Goal: Information Seeking & Learning: Learn about a topic

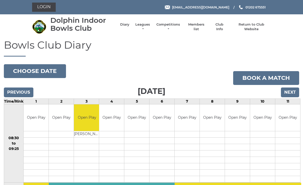
click at [177, 27] on link "Competitions" at bounding box center [168, 26] width 25 height 9
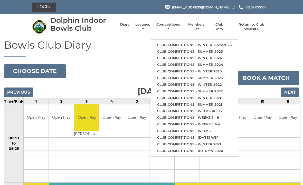
click at [177, 43] on link "Club competitions - Winter 2025/2026" at bounding box center [194, 45] width 87 height 7
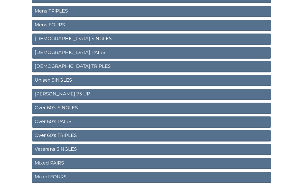
scroll to position [91, 0]
click at [67, 140] on link "Over 60's TRIPLES" at bounding box center [151, 136] width 239 height 11
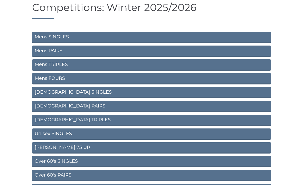
scroll to position [39, 0]
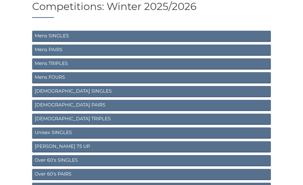
click at [63, 63] on link "Mens TRIPLES" at bounding box center [151, 63] width 239 height 11
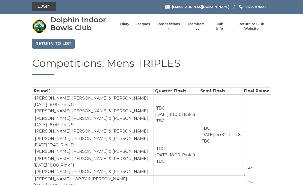
scroll to position [1, 0]
click at [178, 26] on link "Competitions" at bounding box center [168, 26] width 25 height 9
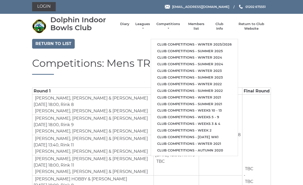
click at [195, 41] on link "Club competitions - Winter 2025/2026" at bounding box center [194, 44] width 87 height 7
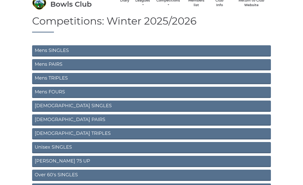
scroll to position [24, 0]
click at [176, 64] on link "Mens PAIRS" at bounding box center [151, 64] width 239 height 11
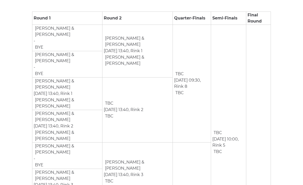
scroll to position [73, 0]
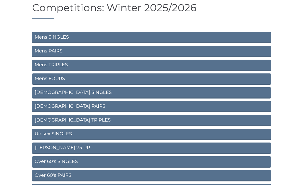
scroll to position [36, 0]
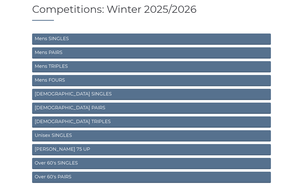
click at [61, 78] on link "Mens FOURS" at bounding box center [151, 80] width 239 height 11
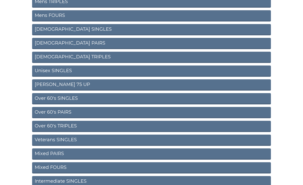
scroll to position [101, 0]
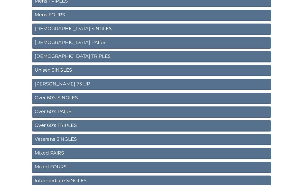
click at [71, 111] on link "Over 60's PAIRS" at bounding box center [151, 112] width 239 height 11
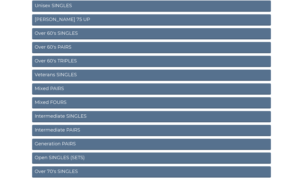
scroll to position [169, 0]
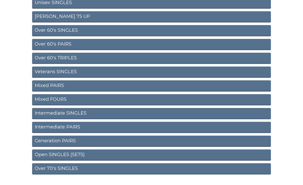
click at [104, 128] on link "Intermediate PAIRS" at bounding box center [151, 127] width 239 height 11
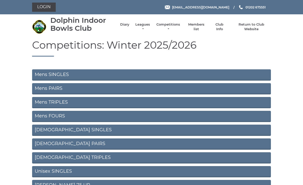
click at [151, 24] on li "Leagues Club leagues - Winter 2025/2026 Club leagues - Summer 2025 Club leagues…" at bounding box center [139, 27] width 21 height 14
click at [153, 25] on li "Competitions Club competitions - Winter 2025/2026 Club competitions - Summer 20…" at bounding box center [166, 27] width 30 height 14
click at [148, 25] on link "Leagues" at bounding box center [142, 26] width 16 height 9
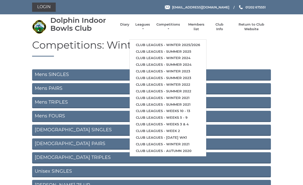
click at [176, 42] on link "Club leagues - Winter 2025/2026" at bounding box center [168, 45] width 76 height 7
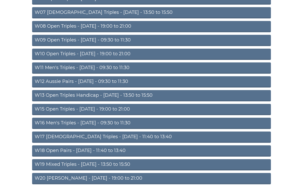
scroll to position [132, 0]
click at [107, 107] on link "W15 Open Triples - Thursday - 19:00 to 21:00" at bounding box center [151, 109] width 239 height 11
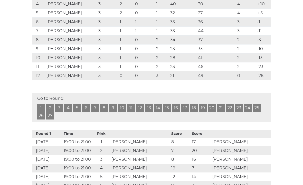
scroll to position [147, 0]
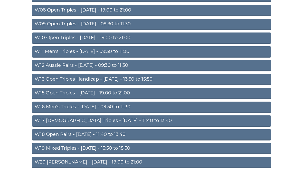
scroll to position [155, 0]
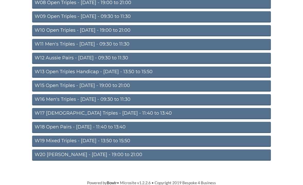
click at [96, 125] on link "W18 Open Pairs - Friday - 11:40 to 13:40" at bounding box center [151, 127] width 239 height 11
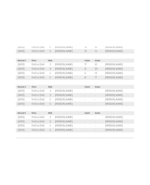
scroll to position [480, 0]
